Goal: Register for event/course

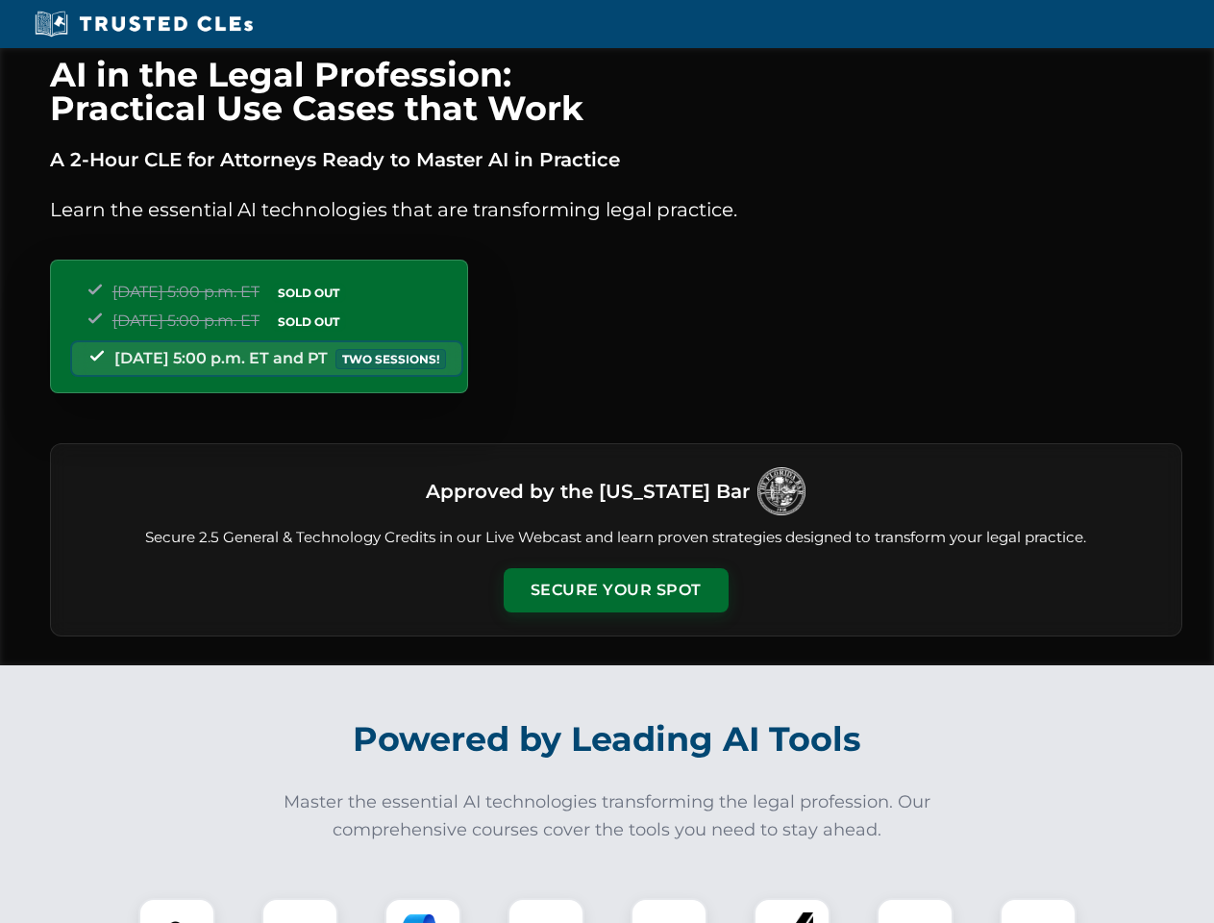
click at [615, 590] on button "Secure Your Spot" at bounding box center [616, 590] width 225 height 44
click at [177, 910] on img at bounding box center [177, 936] width 56 height 56
